Goal: Task Accomplishment & Management: Manage account settings

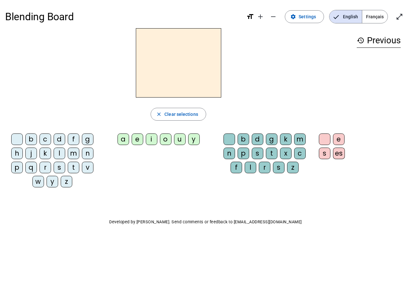
click at [261, 17] on mat-icon "add" at bounding box center [260, 17] width 8 height 8
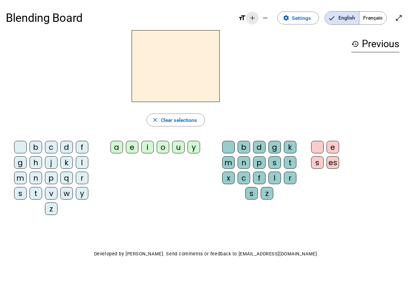
click at [273, 17] on div "Blending Board format_size add remove settings Settings English Français open_i…" at bounding box center [205, 18] width 399 height 24
click at [305, 17] on span "Settings" at bounding box center [301, 18] width 19 height 9
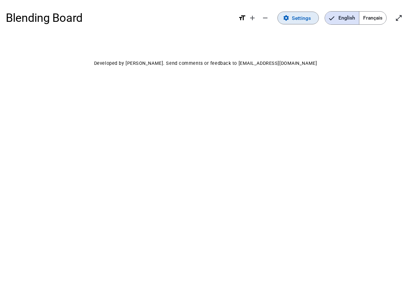
click at [345, 17] on span "English" at bounding box center [342, 18] width 34 height 13
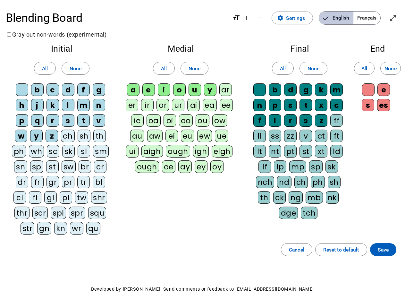
click at [345, 17] on span "English" at bounding box center [336, 18] width 34 height 13
click at [375, 17] on span "Français" at bounding box center [367, 18] width 27 height 13
click at [375, 17] on span "Français" at bounding box center [362, 18] width 37 height 13
click at [399, 17] on span "Enter full screen" at bounding box center [392, 17] width 15 height 15
click at [178, 114] on letter-bubble "oi" at bounding box center [171, 121] width 15 height 15
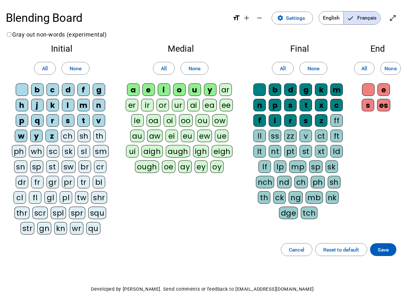
click at [18, 141] on div "w" at bounding box center [21, 136] width 13 height 13
